Goal: Task Accomplishment & Management: Manage account settings

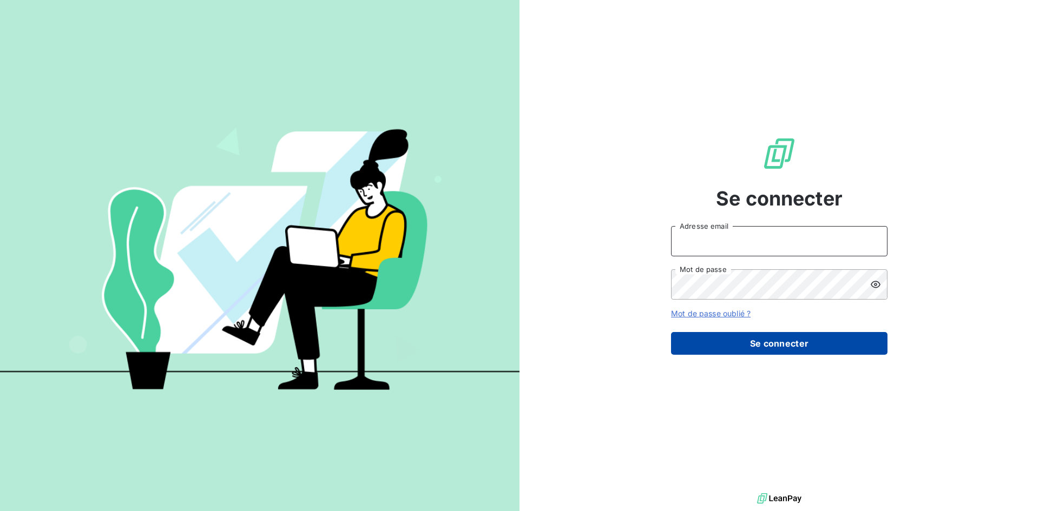
type input "[EMAIL_ADDRESS][DOMAIN_NAME]"
click at [814, 348] on button "Se connecter" at bounding box center [779, 343] width 216 height 23
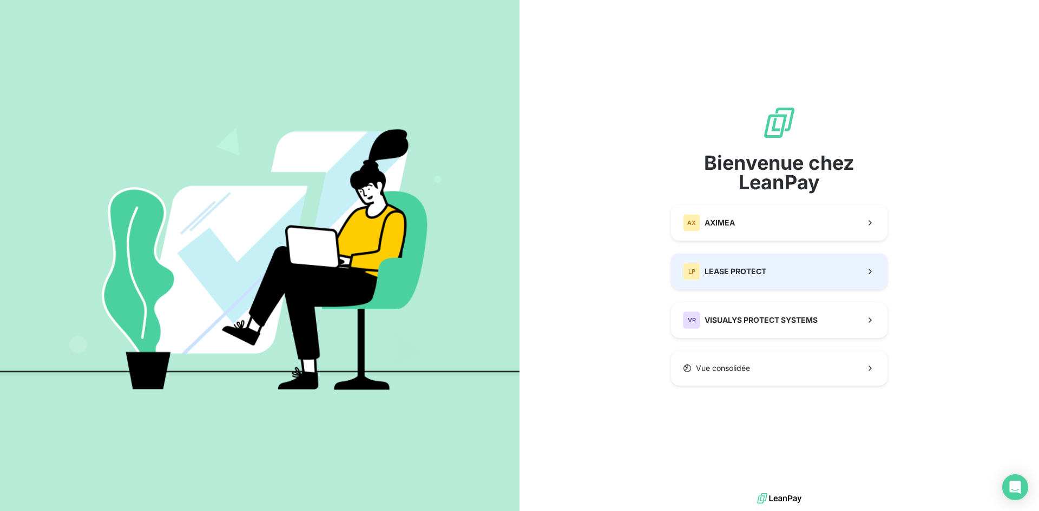
click at [787, 272] on button "LP LEASE PROTECT" at bounding box center [779, 272] width 216 height 36
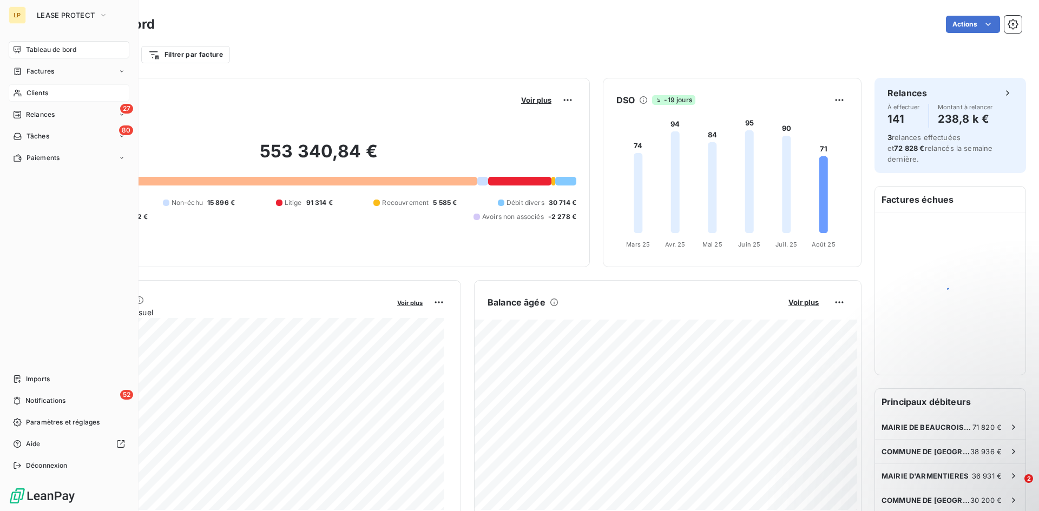
click at [27, 91] on span "Clients" at bounding box center [38, 93] width 22 height 10
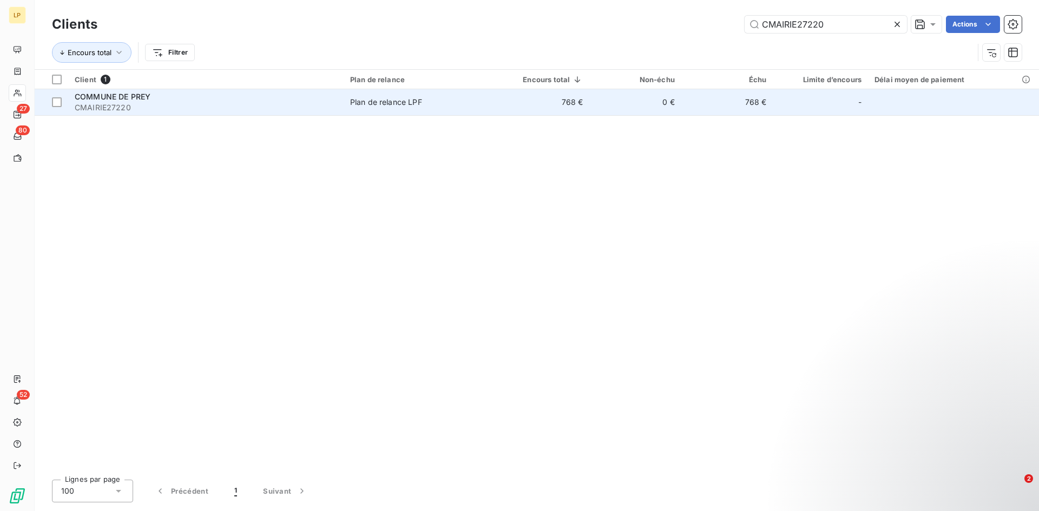
type input "CMAIRIE27220"
click at [325, 106] on span "CMAIRIE27220" at bounding box center [206, 107] width 262 height 11
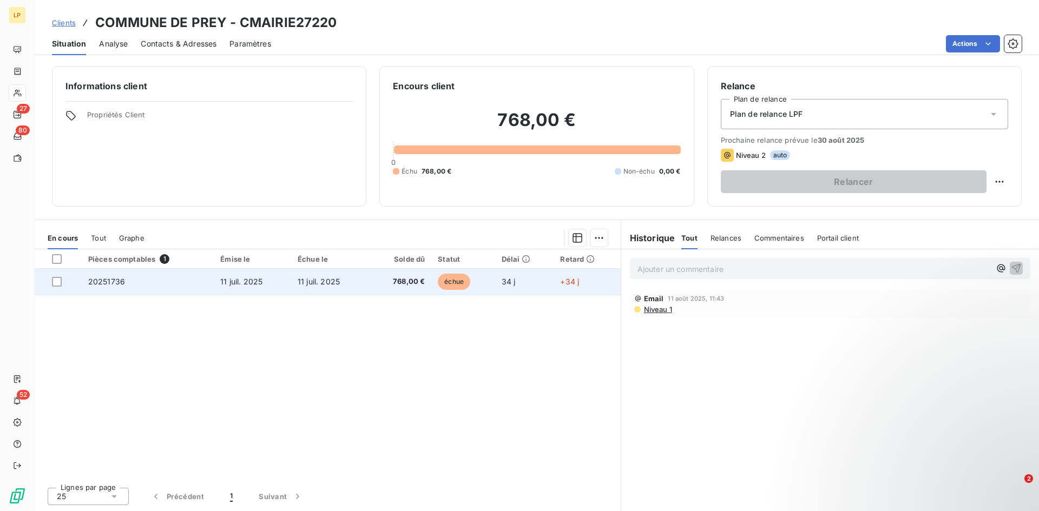
click at [277, 292] on td "11 juil. 2025" at bounding box center [252, 282] width 77 height 26
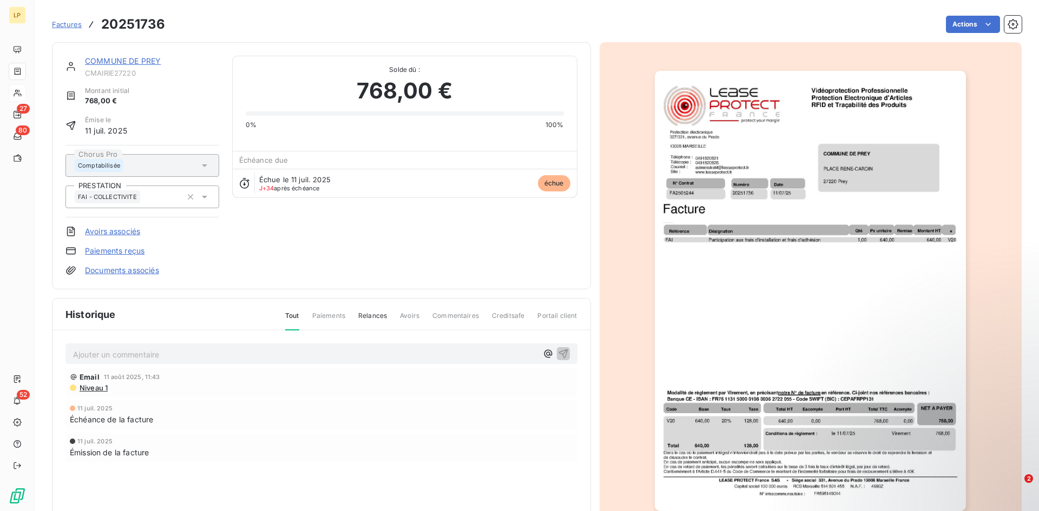
click at [127, 77] on span "CMAIRIE27220" at bounding box center [152, 73] width 134 height 9
click at [127, 76] on span "CMAIRIE27220" at bounding box center [152, 73] width 134 height 9
copy span "CMAIRIE27220"
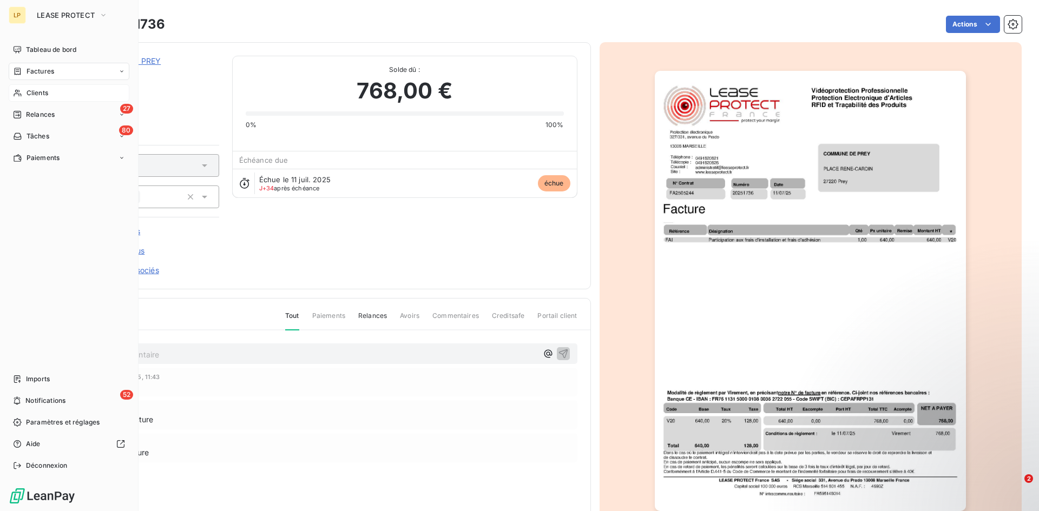
click at [47, 95] on span "Clients" at bounding box center [38, 93] width 22 height 10
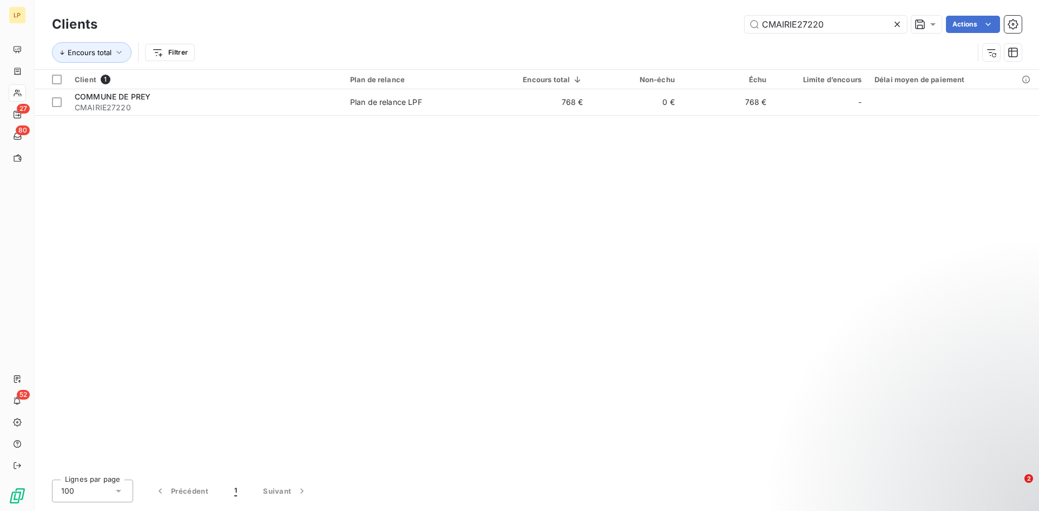
drag, startPoint x: 842, startPoint y: 24, endPoint x: 659, endPoint y: 23, distance: 182.9
click at [659, 23] on div "CMAIRIE27220 Actions" at bounding box center [565, 24] width 911 height 17
click at [110, 223] on div "Client 1 Plan de relance Encours total Non-échu Échu Limite d’encours Délai moy…" at bounding box center [537, 270] width 1004 height 401
click at [969, 285] on div "Client 1 Plan de relance Encours total Non-échu Échu Limite d’encours Délai moy…" at bounding box center [537, 270] width 1004 height 401
drag, startPoint x: 853, startPoint y: 30, endPoint x: 721, endPoint y: 22, distance: 132.2
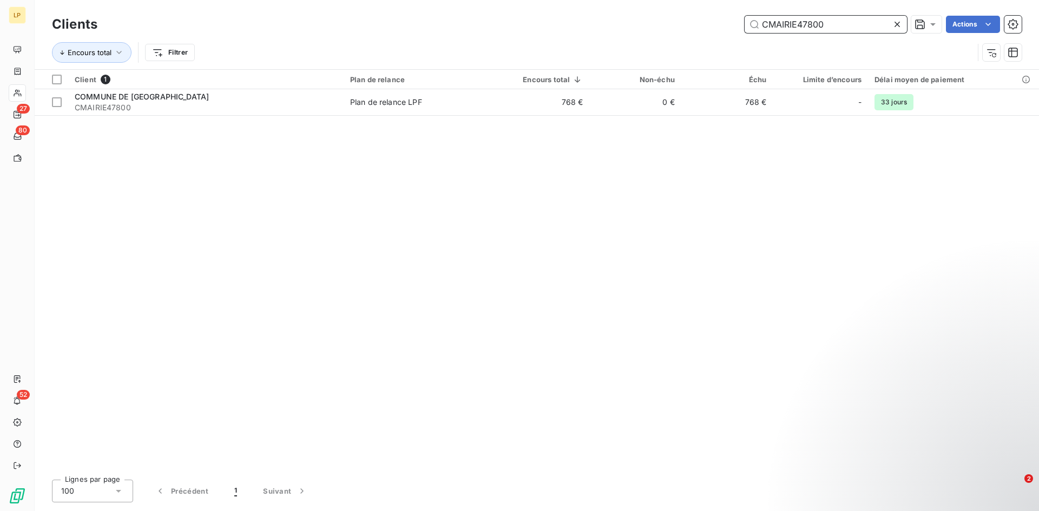
click at [721, 22] on div "CMAIRIE47800 Actions" at bounding box center [565, 24] width 911 height 17
paste input "8166"
click at [769, 24] on input "CMAIRIE81660" at bounding box center [825, 24] width 162 height 17
drag, startPoint x: 665, startPoint y: 22, endPoint x: 643, endPoint y: 21, distance: 22.2
click at [643, 21] on div "CMAIRIE81660 Actions" at bounding box center [565, 24] width 911 height 17
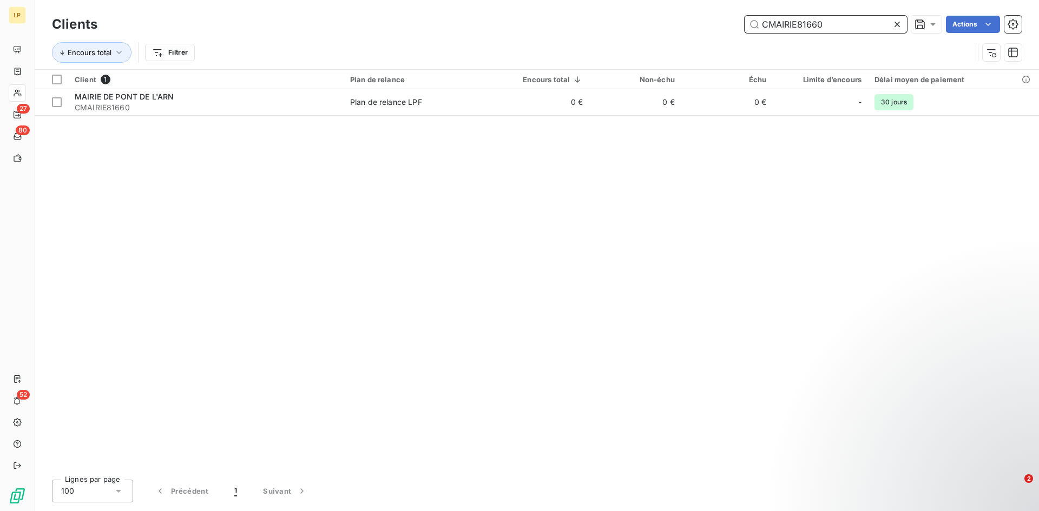
drag, startPoint x: 838, startPoint y: 28, endPoint x: 721, endPoint y: 27, distance: 116.9
click at [721, 27] on div "CMAIRIE81660 Actions" at bounding box center [565, 24] width 911 height 17
paste input "NOWLEAD"
type input "CNOWLEAD"
click at [968, 150] on div "Client 1 Plan de relance Encours total Non-échu Échu Limite d’encours Délai moy…" at bounding box center [537, 270] width 1004 height 401
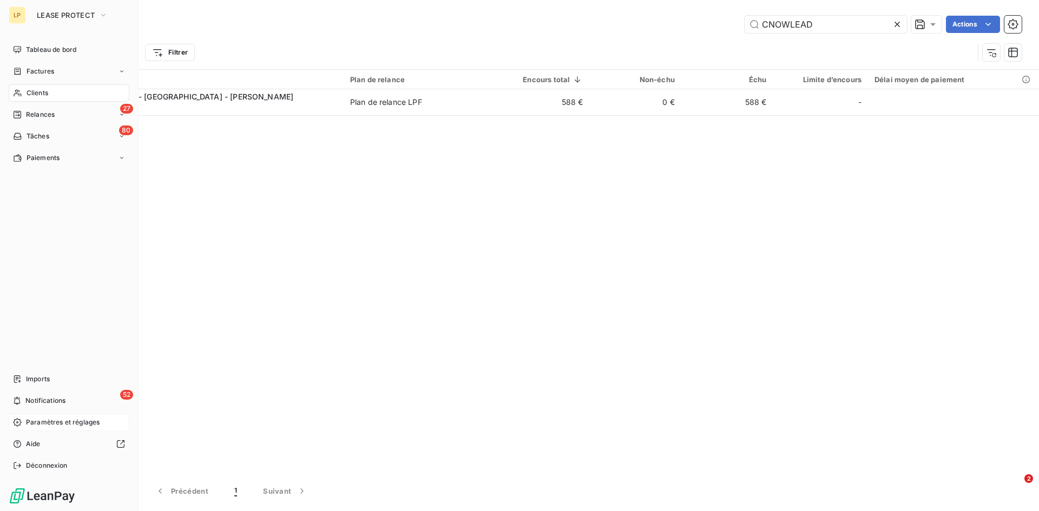
click at [24, 420] on div "Paramètres et réglages" at bounding box center [69, 422] width 121 height 17
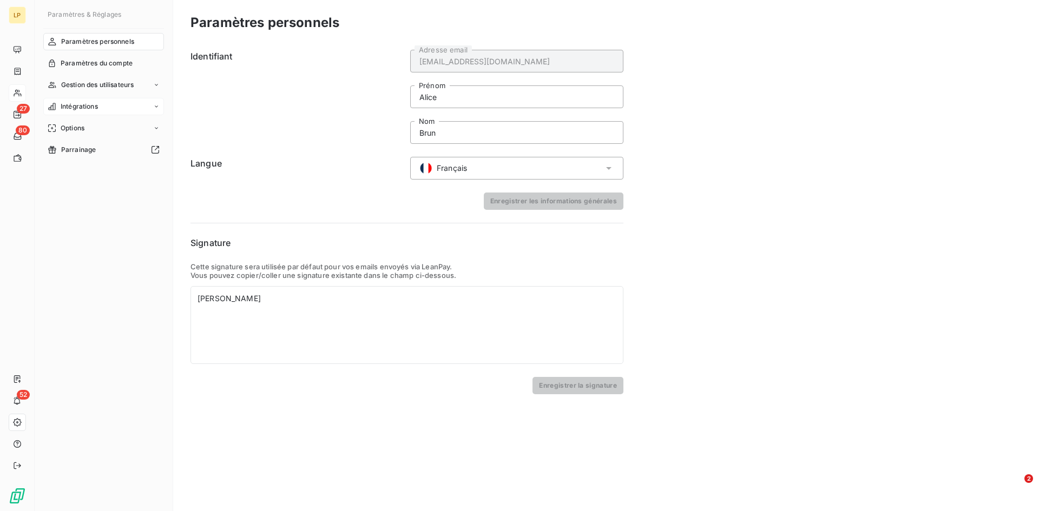
click at [94, 105] on span "Intégrations" at bounding box center [79, 107] width 37 height 10
